Goal: Task Accomplishment & Management: Use online tool/utility

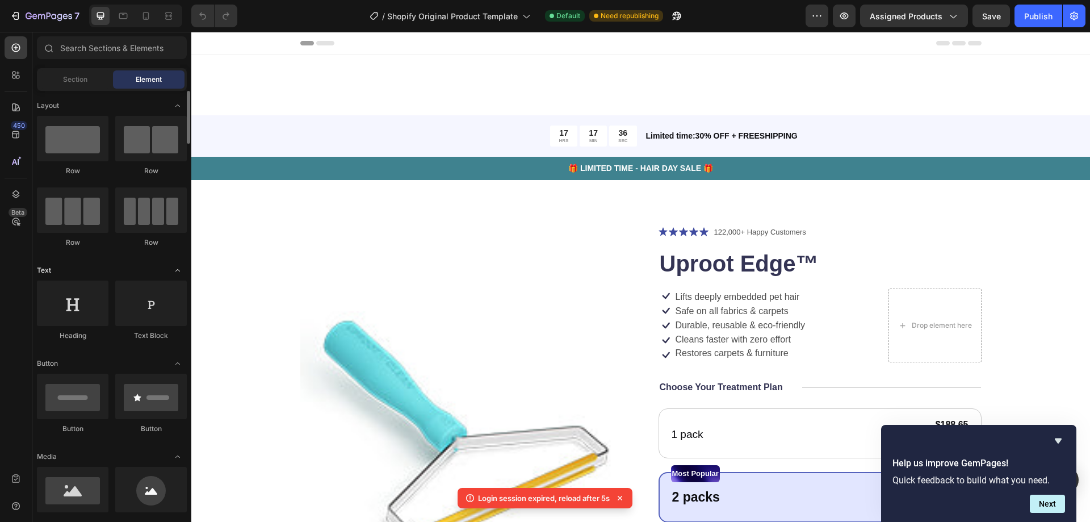
scroll to position [738, 0]
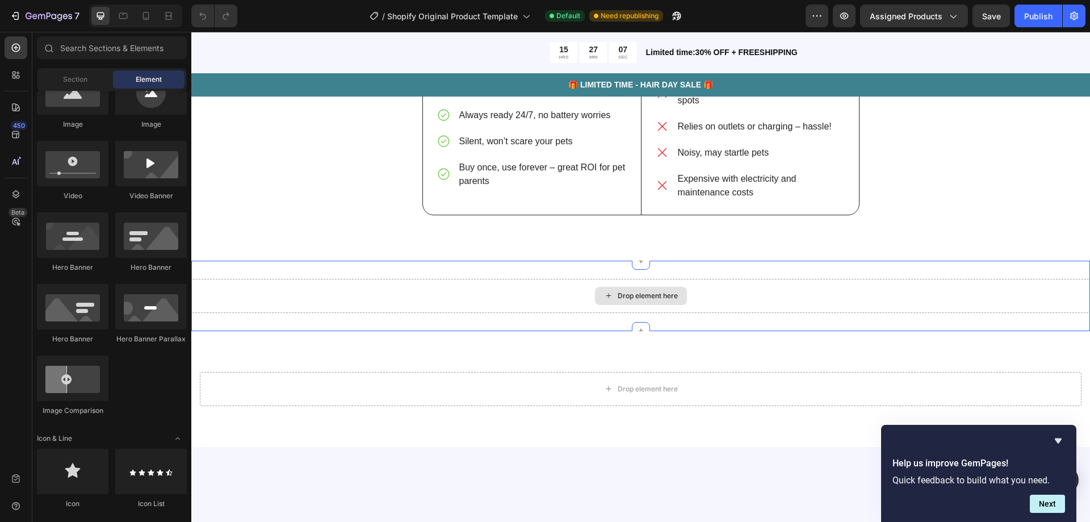
scroll to position [2213, 0]
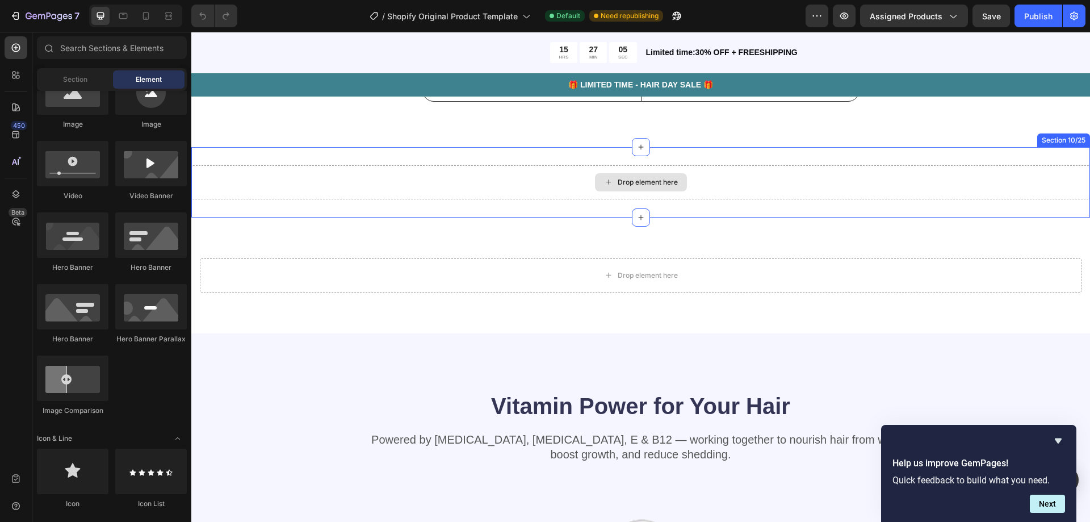
click at [655, 191] on div "Drop element here" at bounding box center [641, 182] width 92 height 18
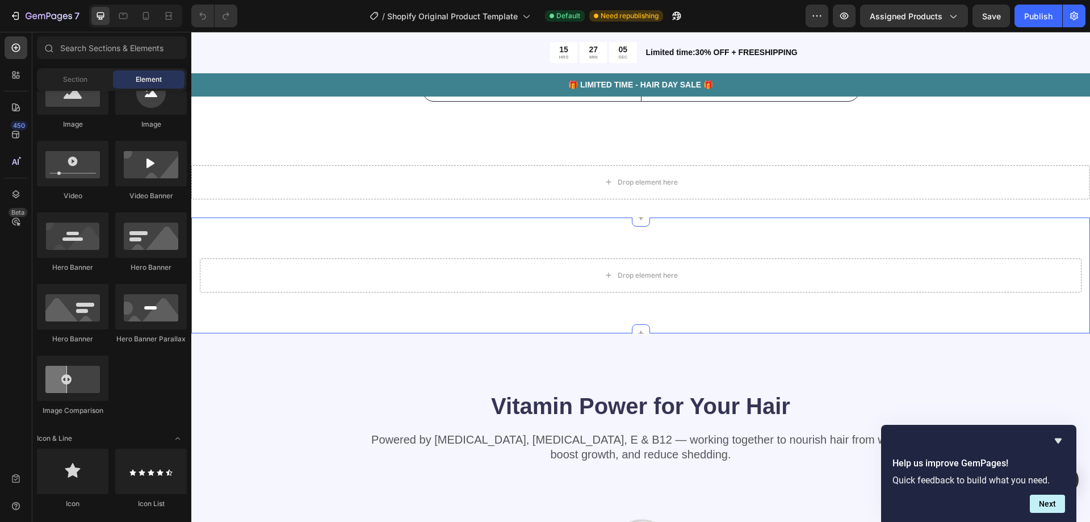
scroll to position [2497, 0]
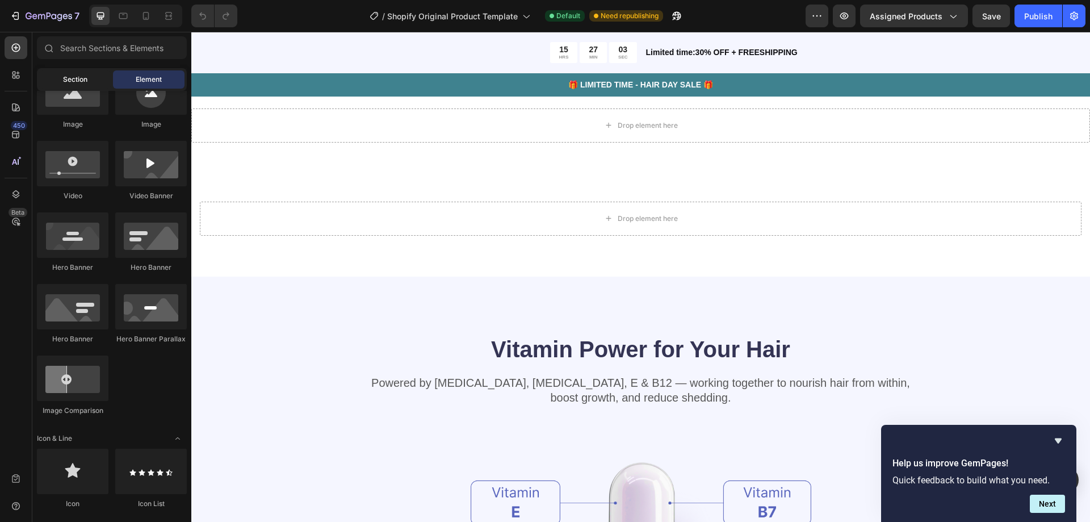
click at [96, 74] on div "Section" at bounding box center [75, 79] width 72 height 18
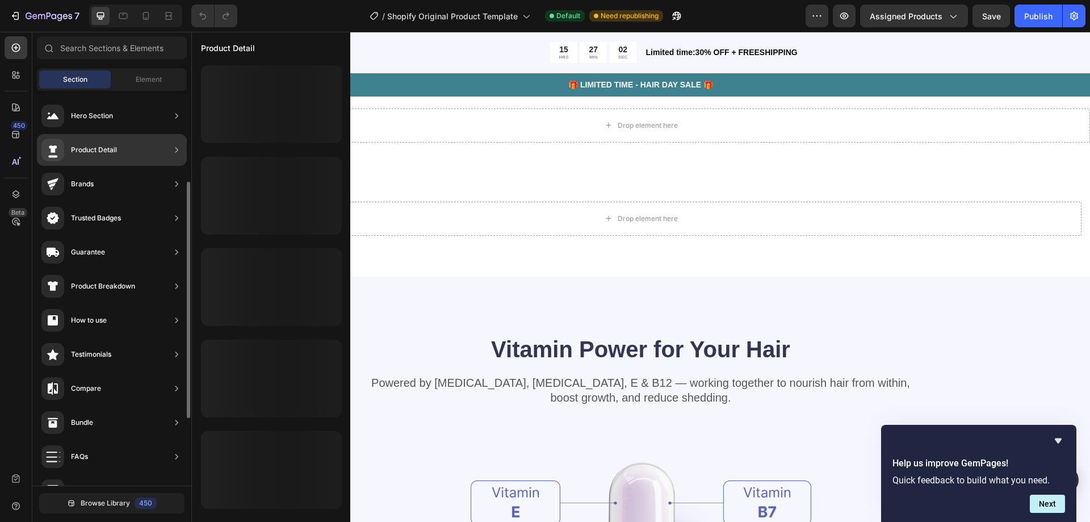
scroll to position [57, 0]
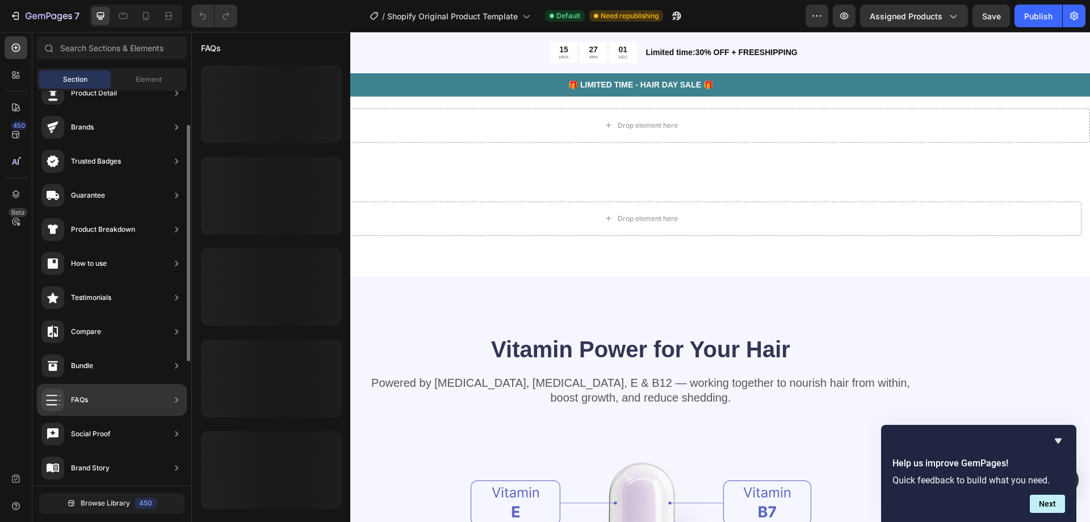
click at [135, 397] on div "FAQs" at bounding box center [112, 400] width 150 height 32
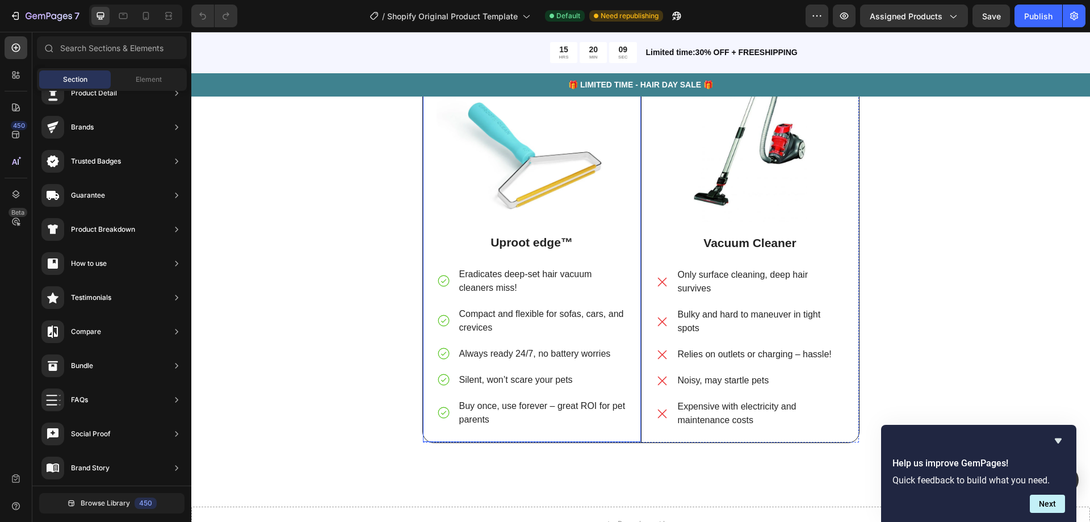
scroll to position [2554, 0]
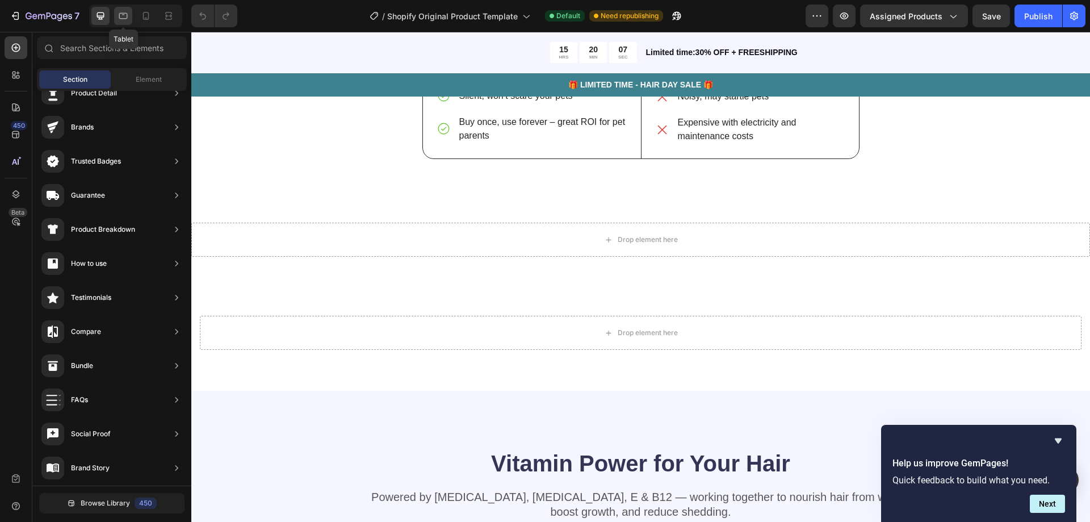
click at [132, 20] on div at bounding box center [123, 16] width 18 height 18
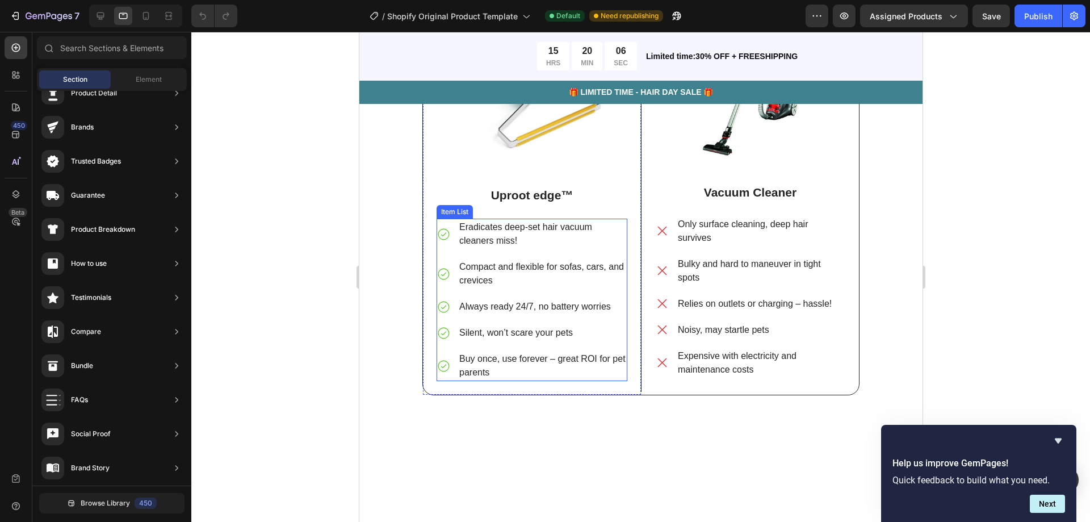
scroll to position [2006, 0]
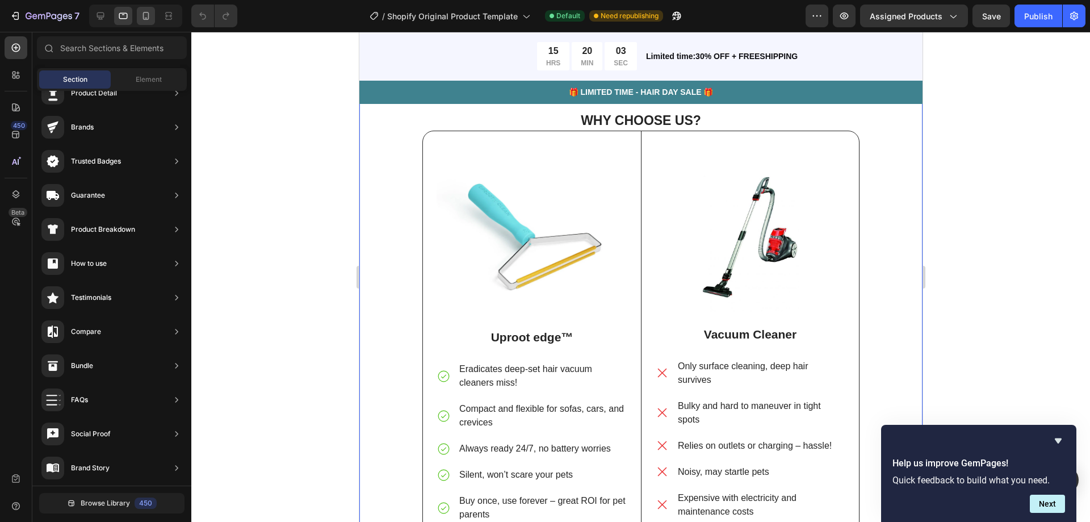
click at [147, 12] on icon at bounding box center [146, 16] width 6 height 8
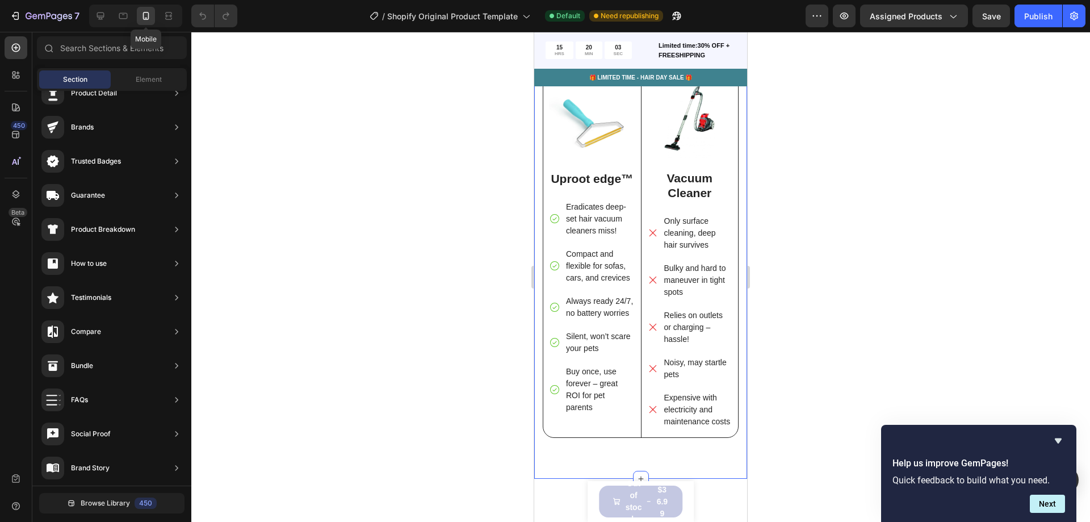
scroll to position [2011, 0]
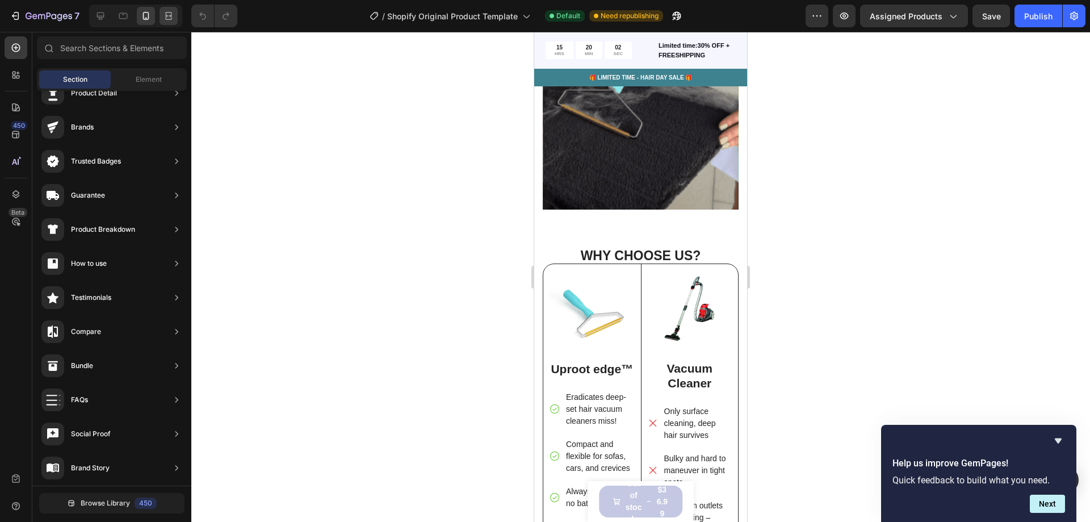
click at [162, 11] on div at bounding box center [168, 16] width 18 height 18
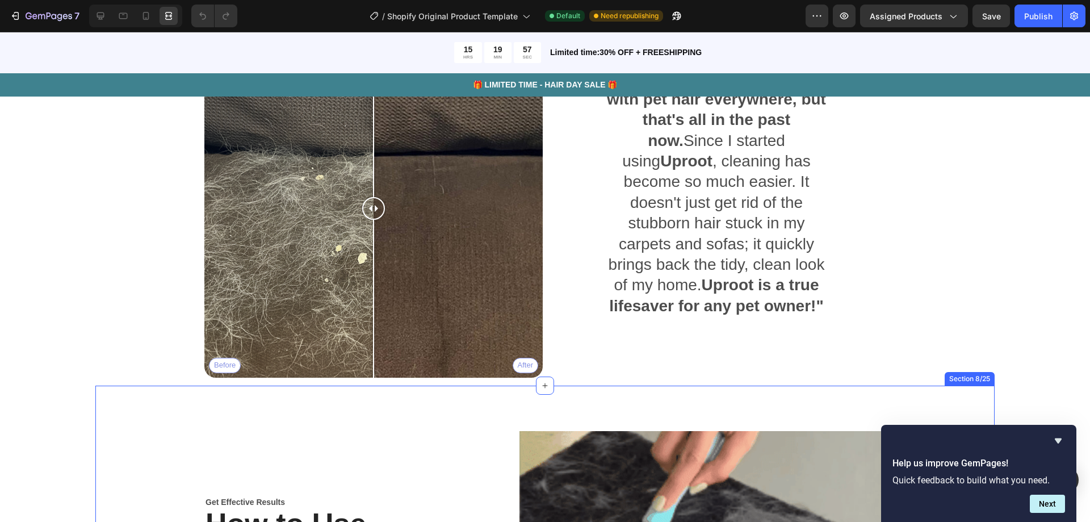
scroll to position [1295, 0]
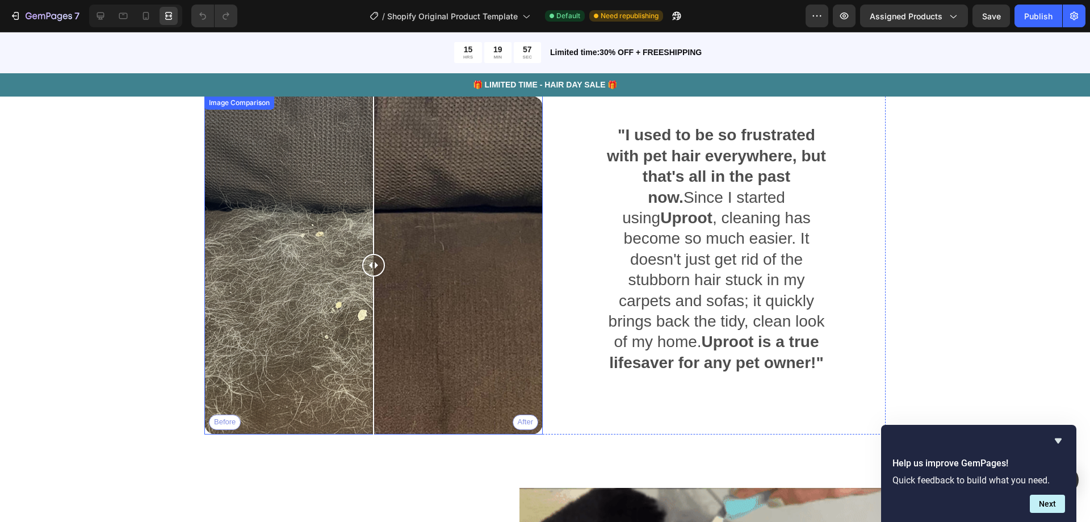
click at [405, 267] on div "Before After" at bounding box center [373, 265] width 338 height 338
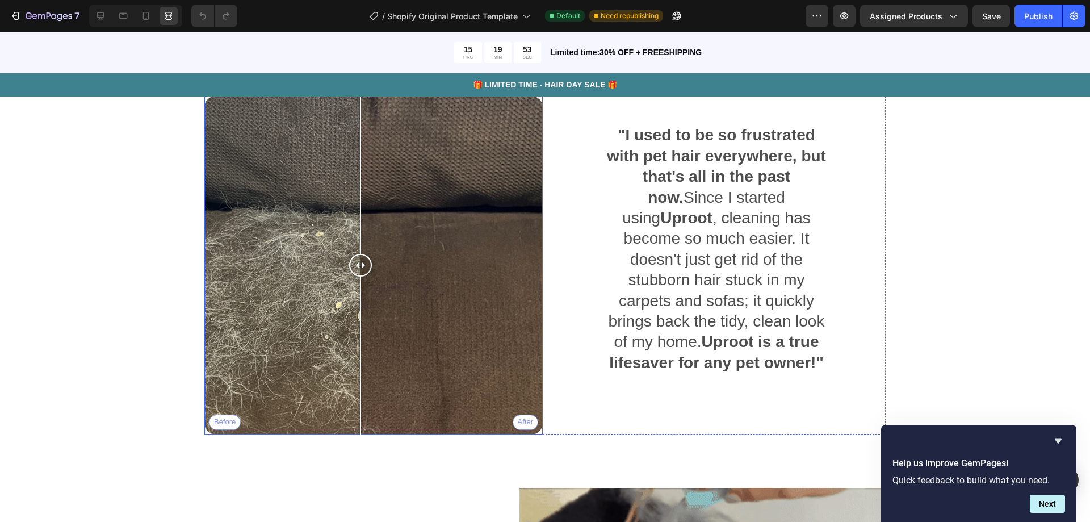
drag, startPoint x: 398, startPoint y: 264, endPoint x: 356, endPoint y: 264, distance: 42.0
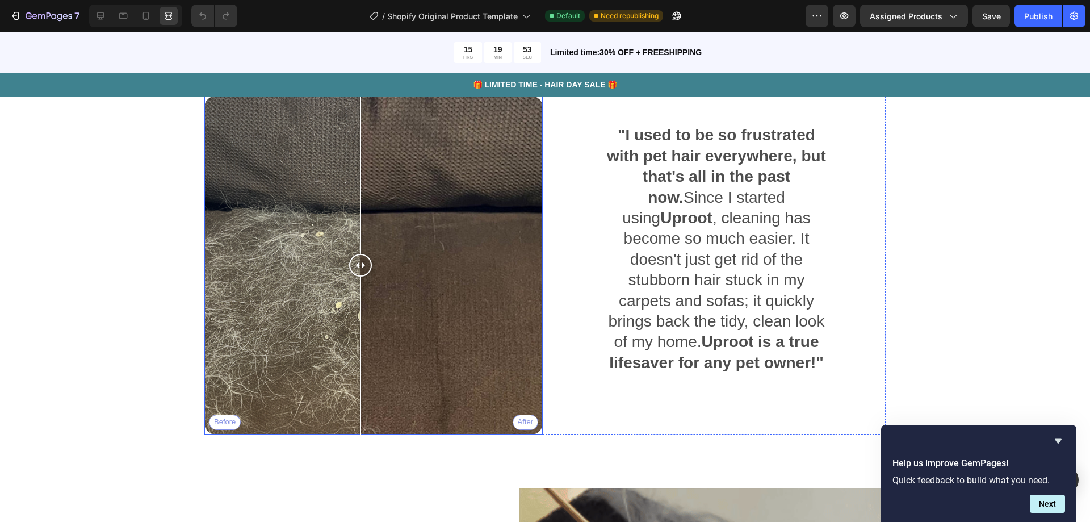
click at [356, 264] on div at bounding box center [360, 265] width 23 height 23
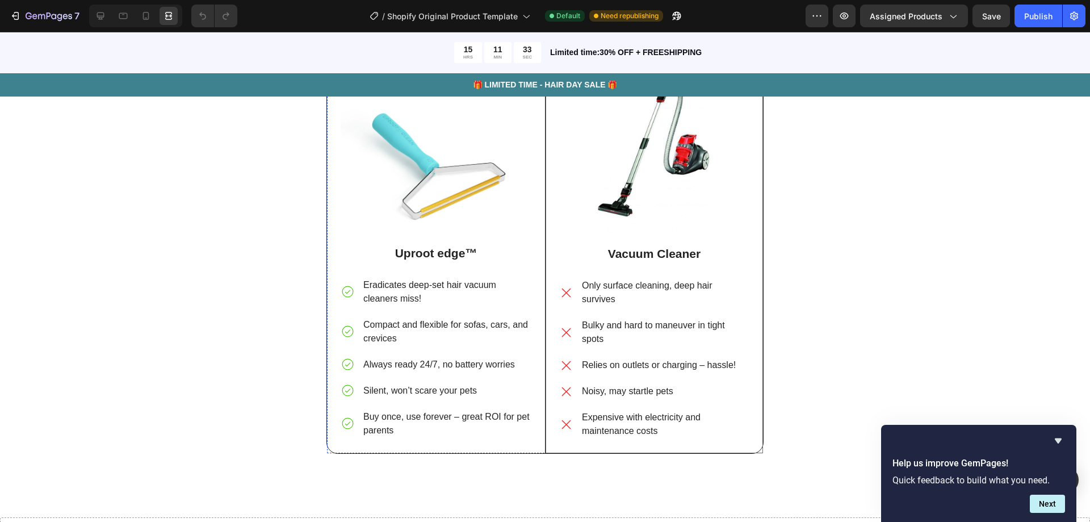
scroll to position [2486, 0]
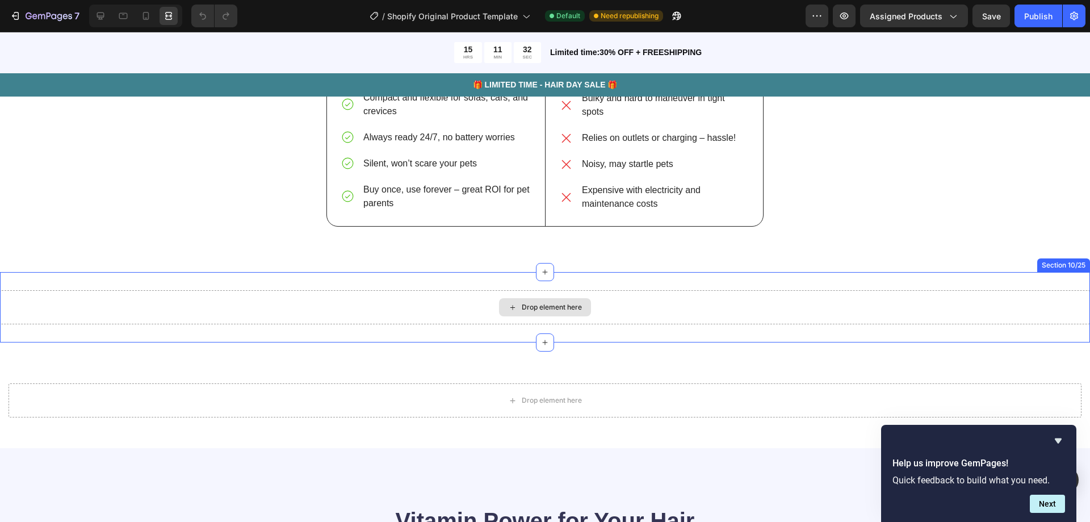
click at [557, 293] on div "Drop element here" at bounding box center [545, 307] width 1090 height 34
click at [557, 300] on div "Drop element here" at bounding box center [545, 307] width 92 height 18
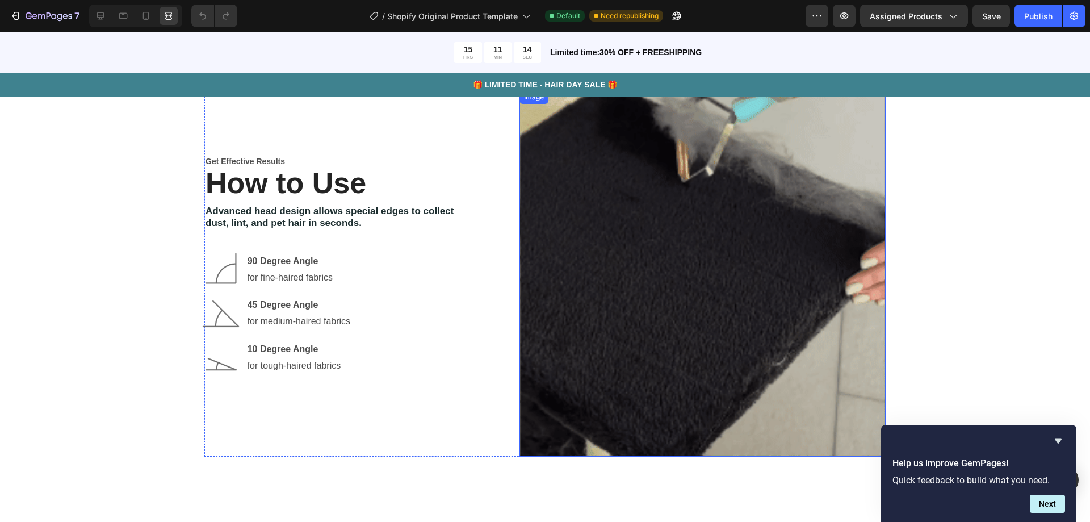
scroll to position [1976, 0]
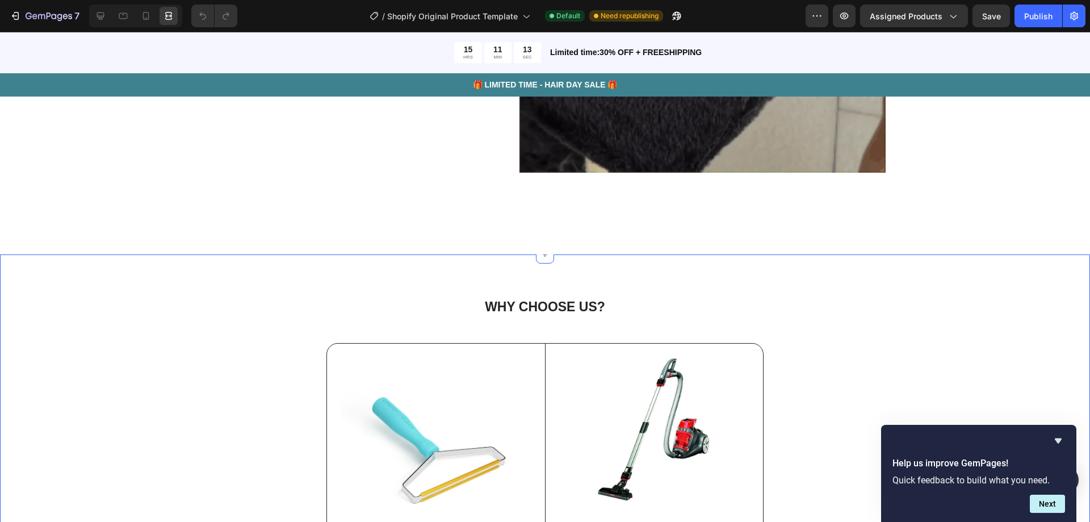
click at [578, 288] on div "WHY CHOOSE US? Heading Image Uproot edge™ Text Block Eradicates deep-set hair v…" at bounding box center [545, 518] width 1090 height 528
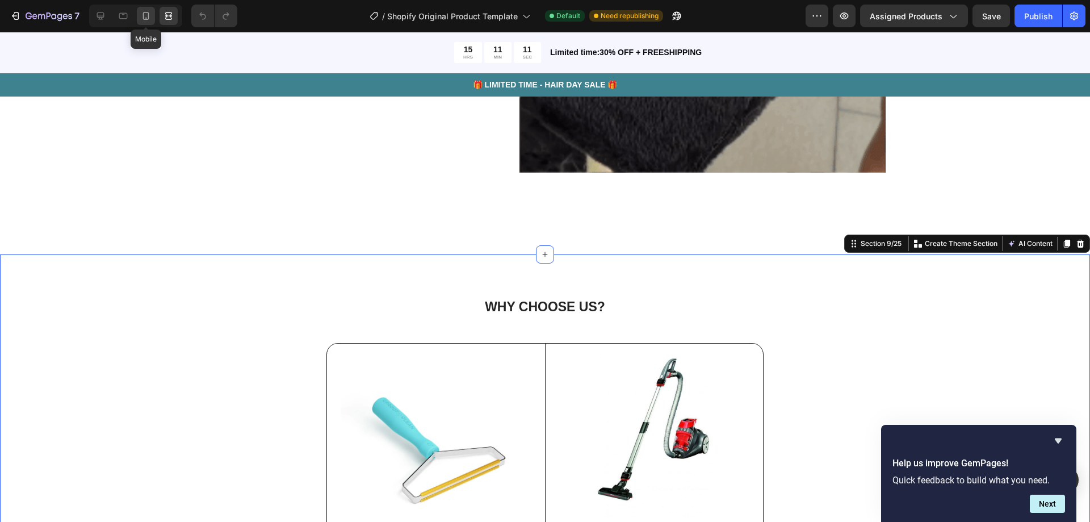
click at [141, 15] on icon at bounding box center [145, 15] width 11 height 11
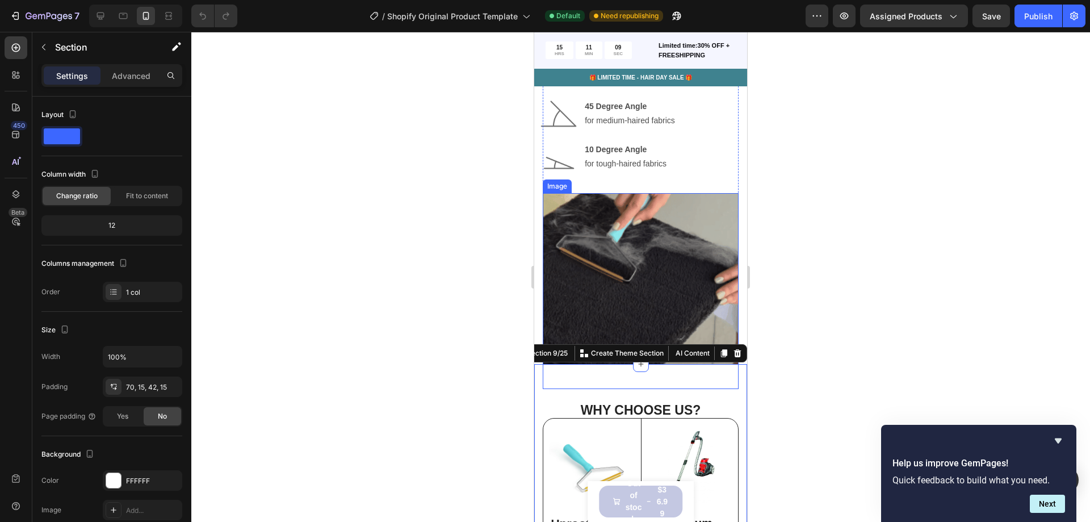
scroll to position [1914, 0]
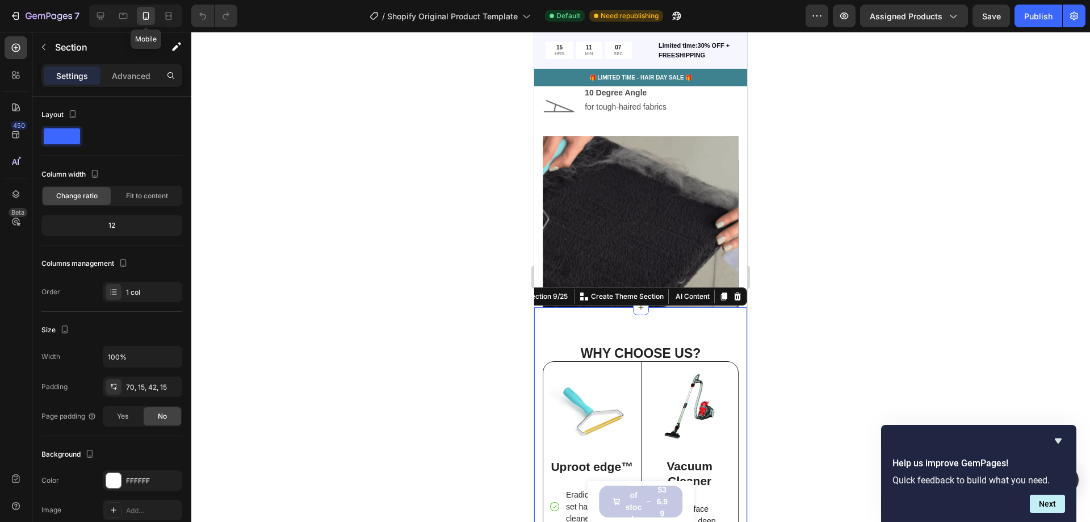
click at [135, 18] on div "Mobile" at bounding box center [135, 16] width 93 height 23
click at [122, 17] on icon at bounding box center [122, 15] width 11 height 11
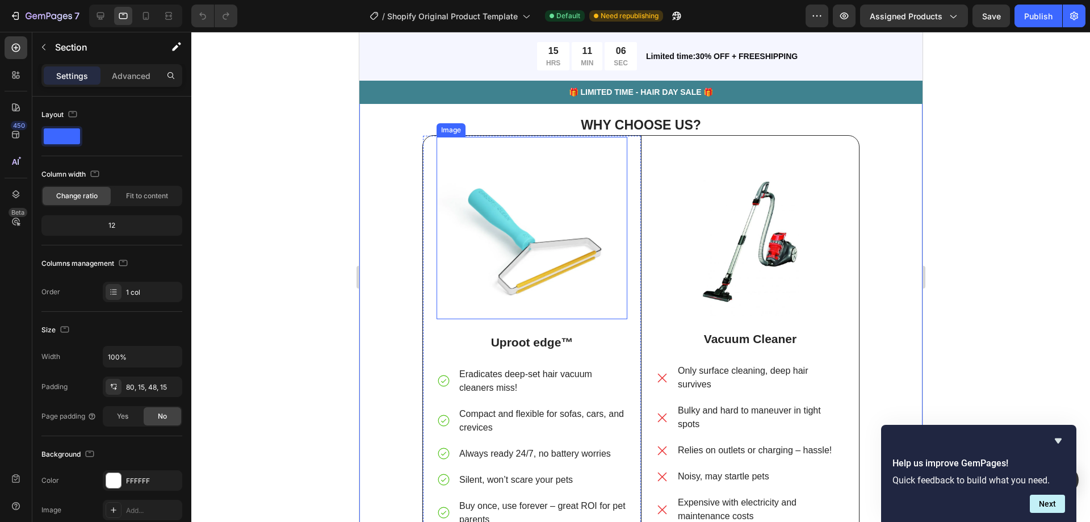
scroll to position [1818, 0]
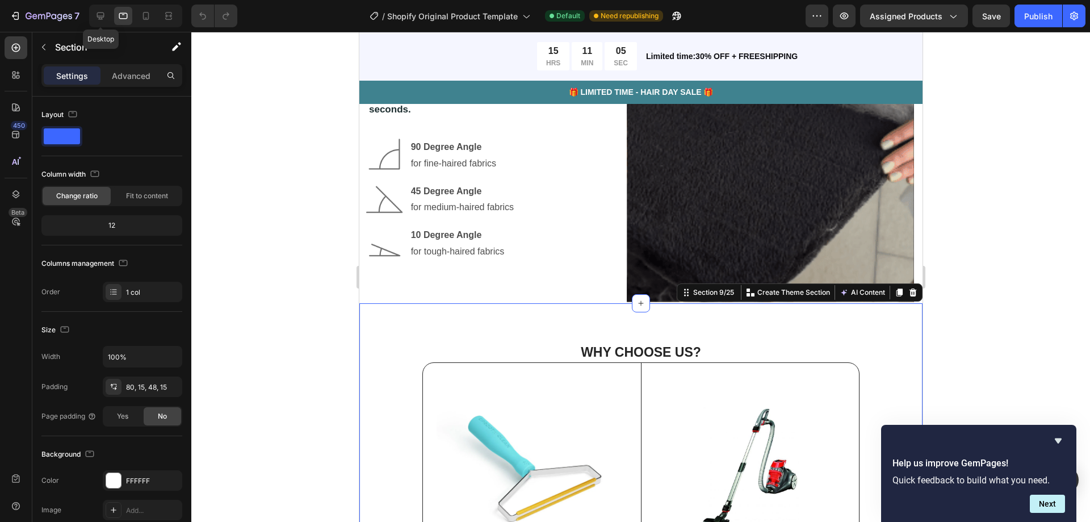
drag, startPoint x: 99, startPoint y: 13, endPoint x: 114, endPoint y: 22, distance: 17.0
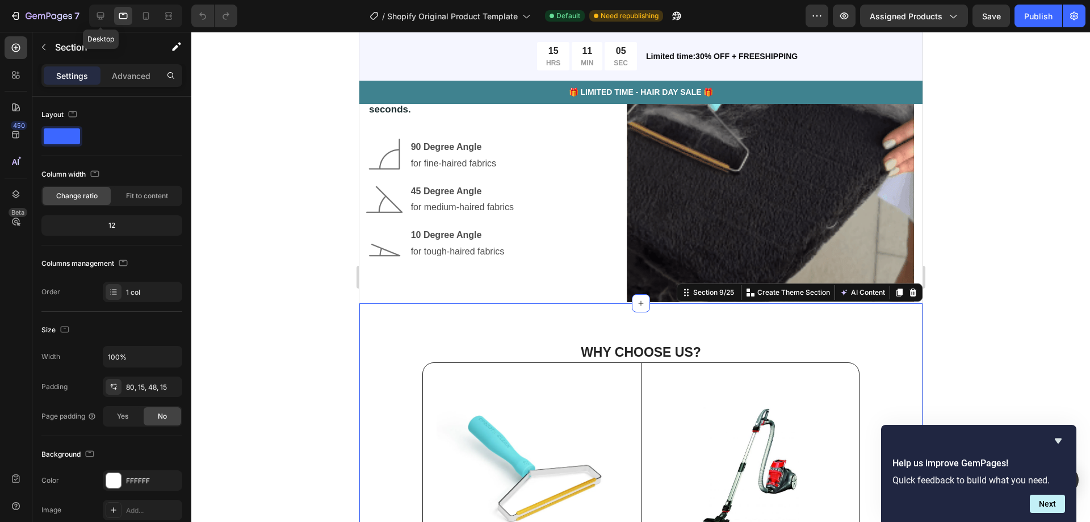
click at [100, 13] on icon at bounding box center [100, 15] width 7 height 7
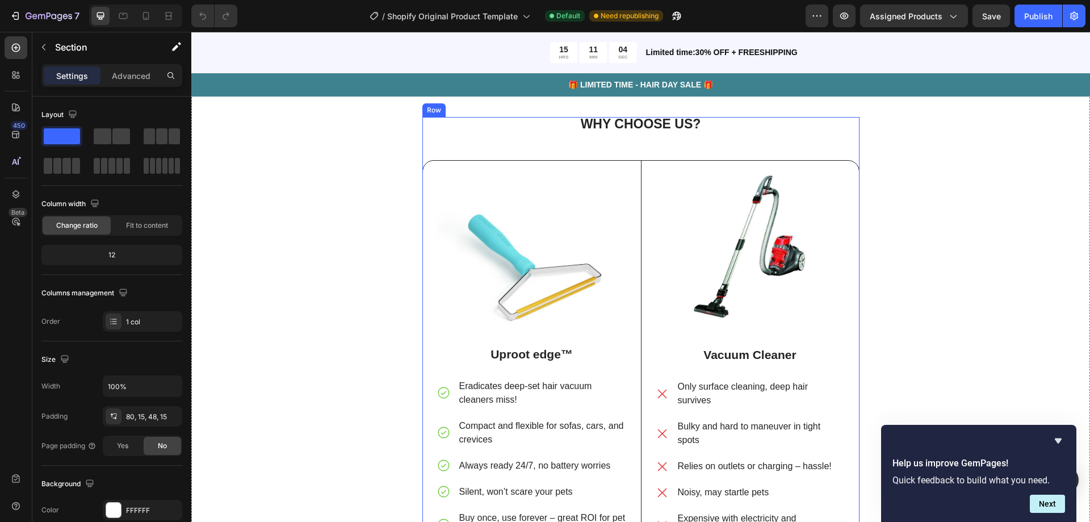
scroll to position [1931, 0]
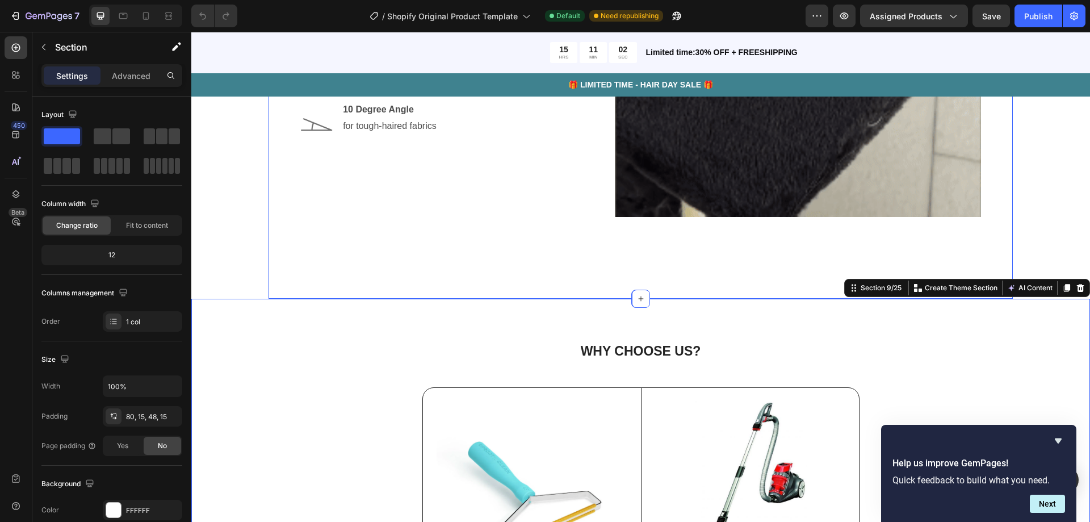
click at [545, 229] on div "Get Effective Results Text Block How to Use Heading Advanced head design allows…" at bounding box center [640, 56] width 727 height 411
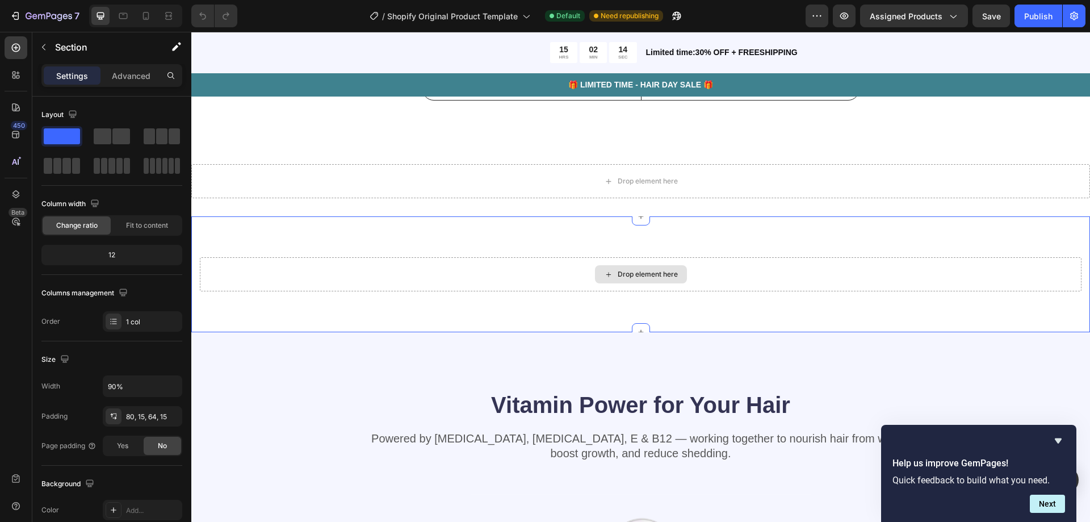
scroll to position [2385, 0]
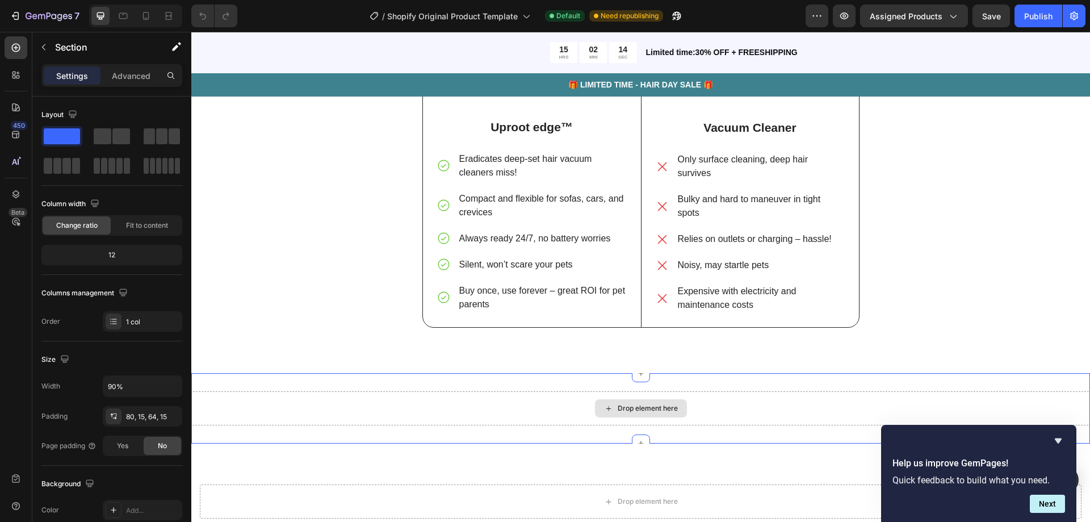
click at [590, 408] on div "Drop element here" at bounding box center [640, 408] width 898 height 34
